Goal: Information Seeking & Learning: Learn about a topic

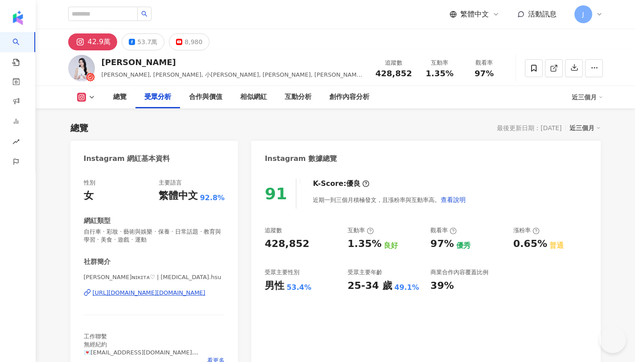
scroll to position [785, 0]
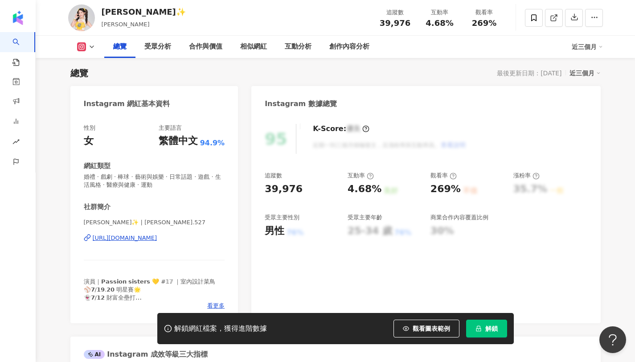
click at [489, 326] on span "解鎖" at bounding box center [491, 328] width 12 height 7
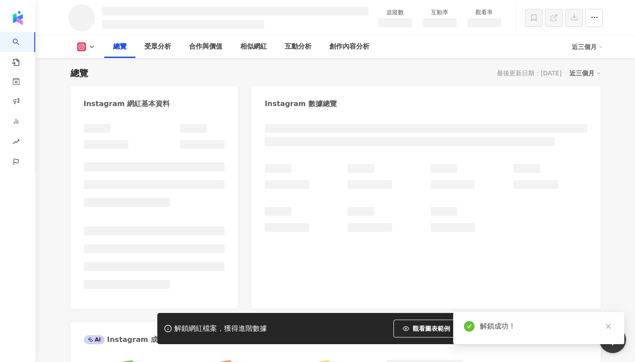
drag, startPoint x: 424, startPoint y: 20, endPoint x: 454, endPoint y: 19, distance: 29.4
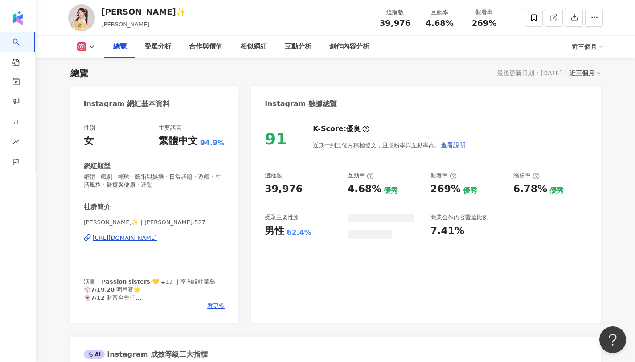
drag, startPoint x: 428, startPoint y: 24, endPoint x: 465, endPoint y: 23, distance: 37.9
click at [462, 20] on div "追蹤數 39,976 互動率 4.68% 觀看率 269%" at bounding box center [440, 17] width 134 height 26
click at [465, 23] on div "追蹤數 39,976 互動率 4.68% 觀看率 269%" at bounding box center [440, 17] width 134 height 26
click at [452, 42] on div "總覽 受眾分析 合作與價值 相似網紅 互動分析 創作內容分析" at bounding box center [337, 47] width 467 height 22
click at [460, 25] on div "互動率 4.68%" at bounding box center [439, 17] width 45 height 19
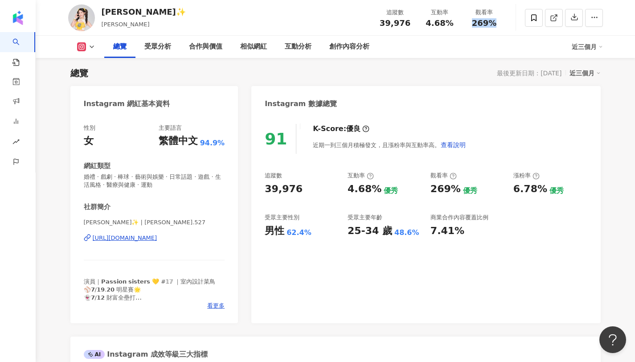
copy span "269%"
drag, startPoint x: 472, startPoint y: 23, endPoint x: 509, endPoint y: 23, distance: 37.4
click at [509, 23] on div "怡琪✨ 怡琪 追蹤數 39,976 互動率 4.68% 觀看率 269%" at bounding box center [335, 17] width 570 height 35
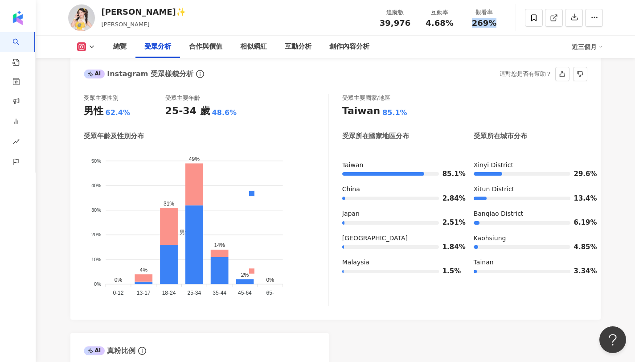
scroll to position [798, 0]
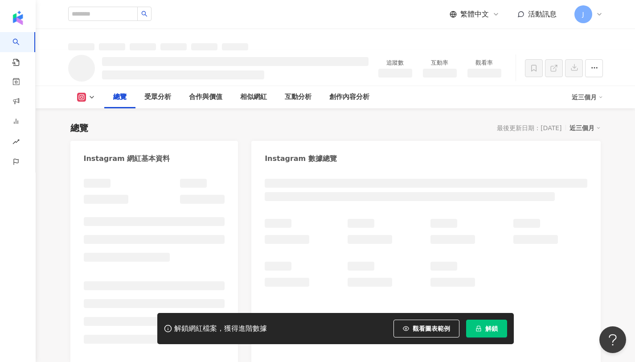
click at [491, 325] on span "解鎖" at bounding box center [491, 328] width 12 height 7
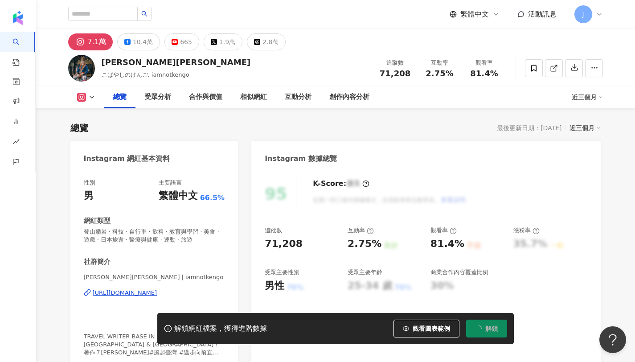
scroll to position [55, 0]
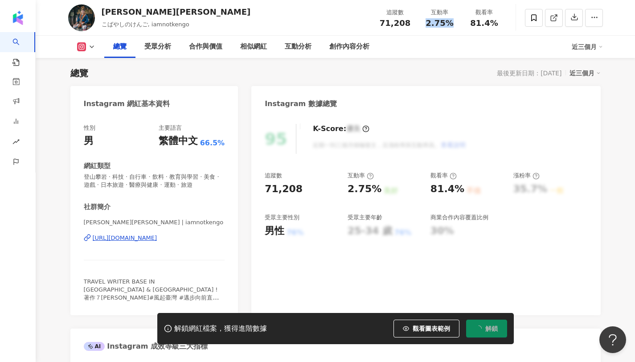
click at [454, 24] on div "2.75%" at bounding box center [440, 23] width 34 height 9
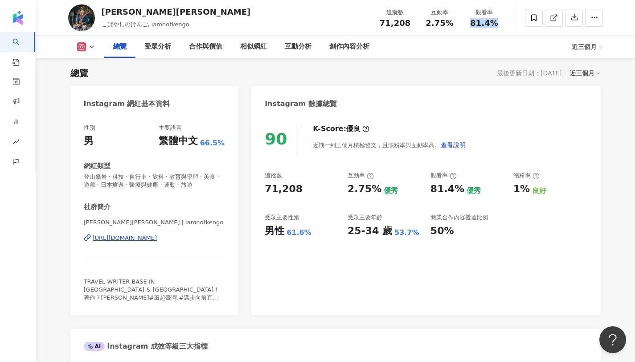
drag, startPoint x: 471, startPoint y: 22, endPoint x: 498, endPoint y: 25, distance: 27.4
click at [498, 25] on div "81.4%" at bounding box center [484, 23] width 34 height 9
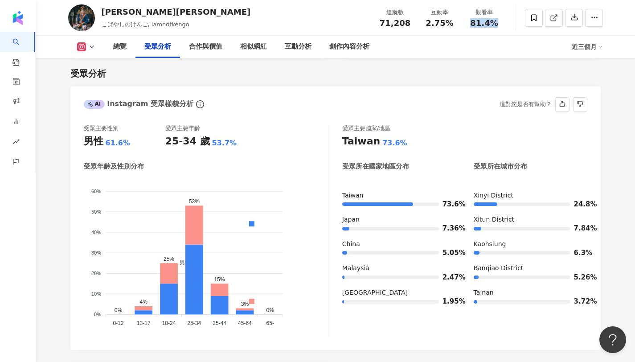
scroll to position [752, 0]
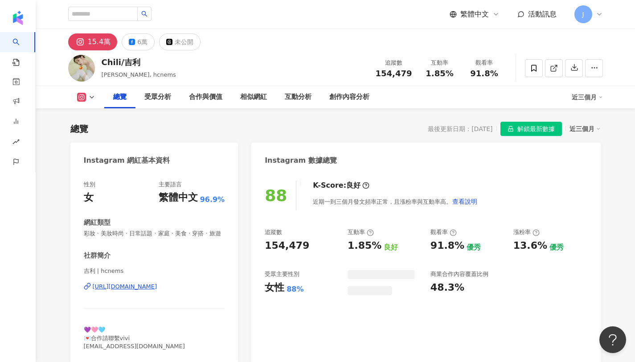
scroll to position [55, 0]
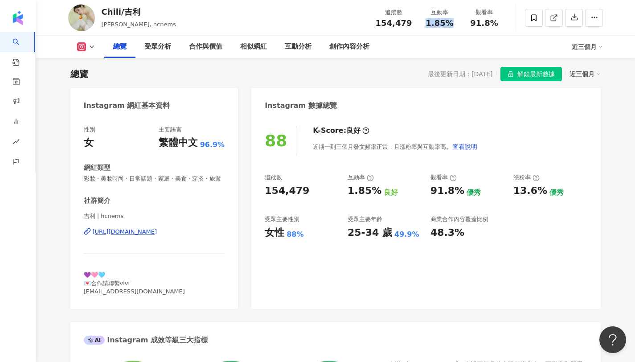
click at [457, 24] on div "互動率 1.85%" at bounding box center [439, 17] width 45 height 19
drag, startPoint x: 470, startPoint y: 22, endPoint x: 509, endPoint y: 28, distance: 39.1
click at [509, 28] on div "Chili/吉利 許吉, hcnems 追蹤數 154,479 互動率 1.85% 觀看率 91.8%" at bounding box center [335, 17] width 570 height 35
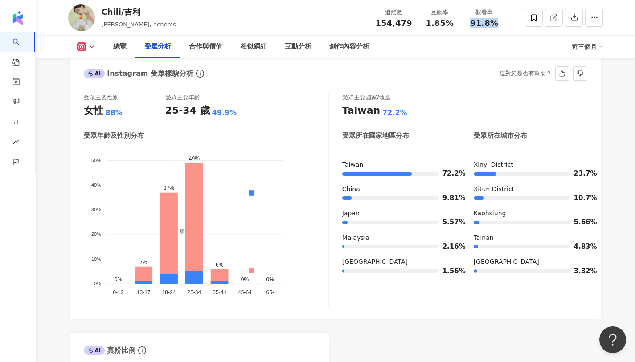
scroll to position [778, 0]
